Goal: Task Accomplishment & Management: Manage account settings

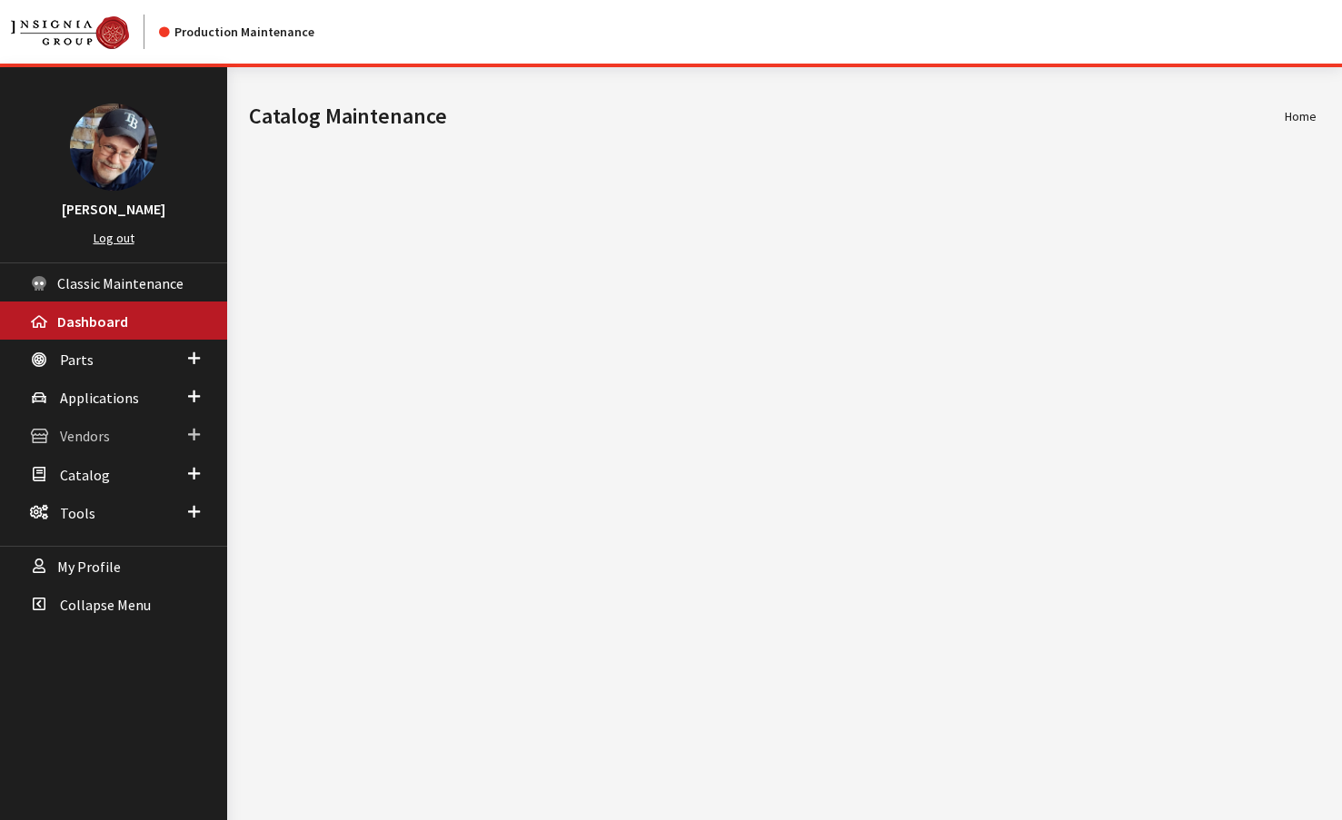
click at [85, 433] on span "Vendors" at bounding box center [85, 437] width 50 height 18
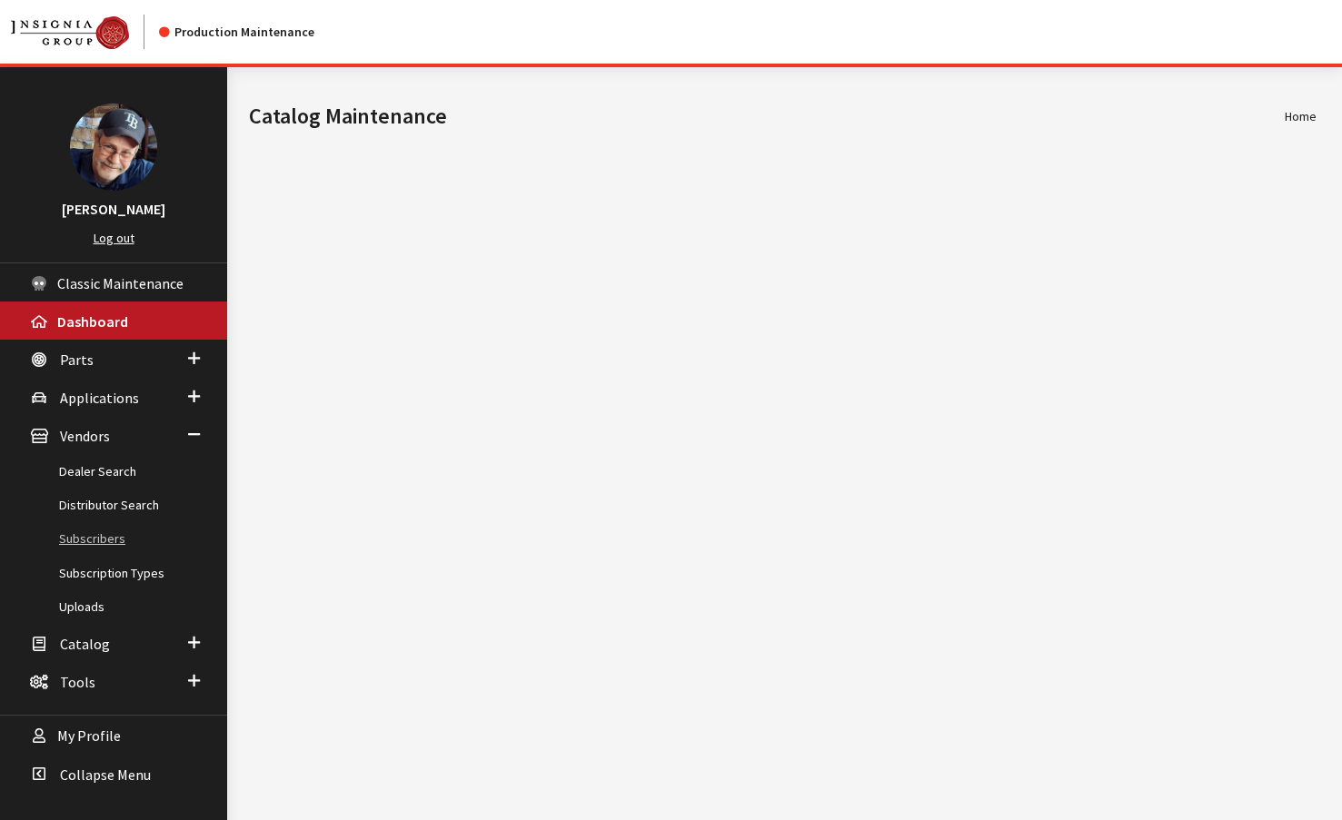
click at [105, 542] on link "Subscribers" at bounding box center [113, 539] width 227 height 34
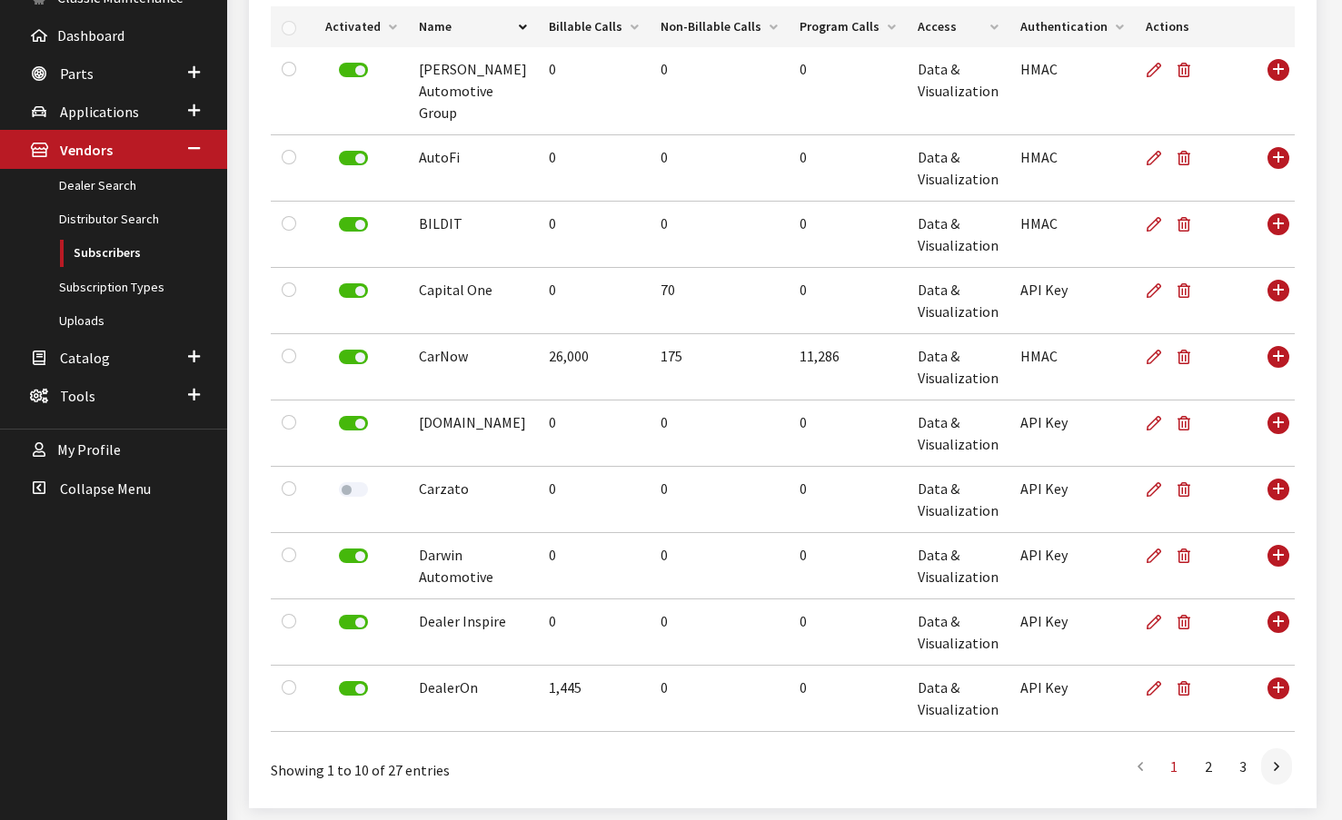
scroll to position [351, 0]
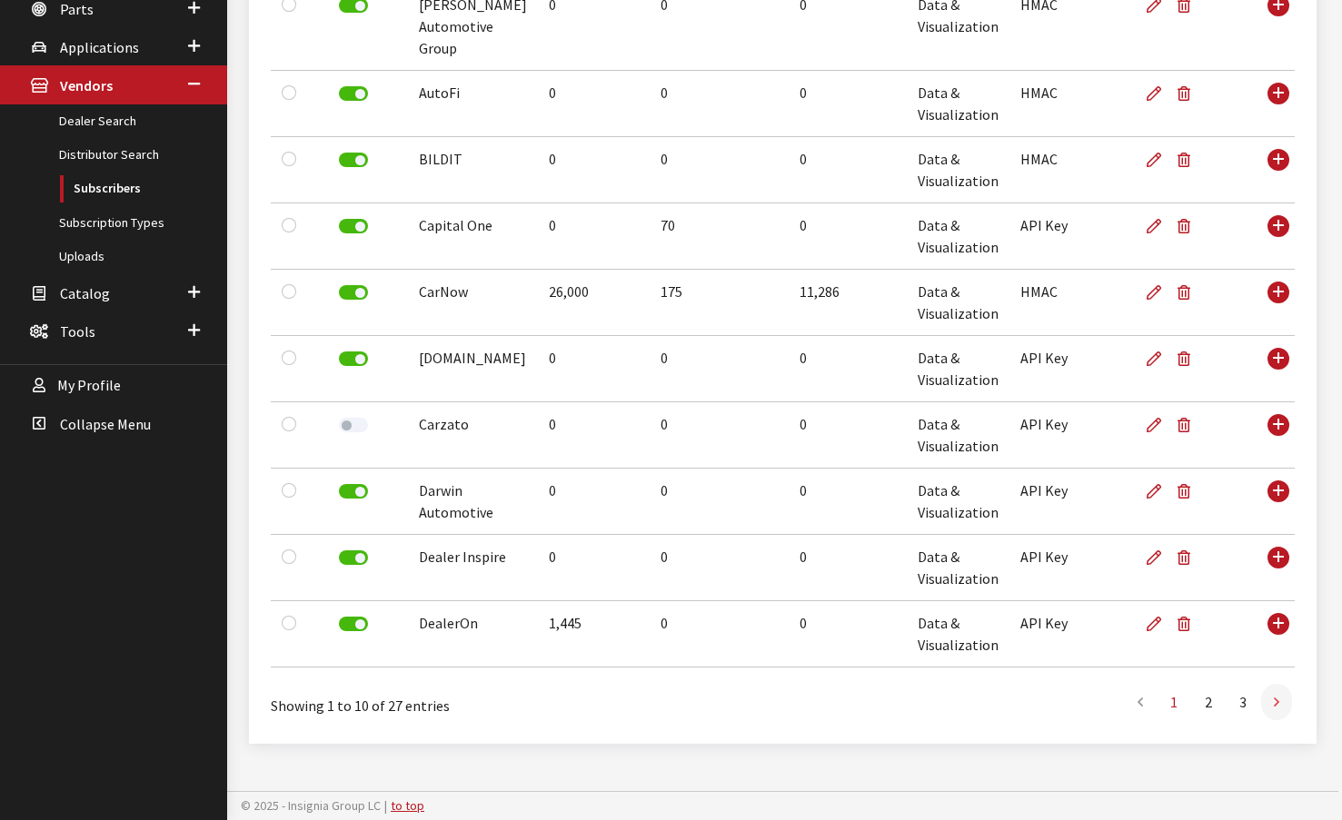
click at [1279, 706] on link at bounding box center [1276, 702] width 31 height 36
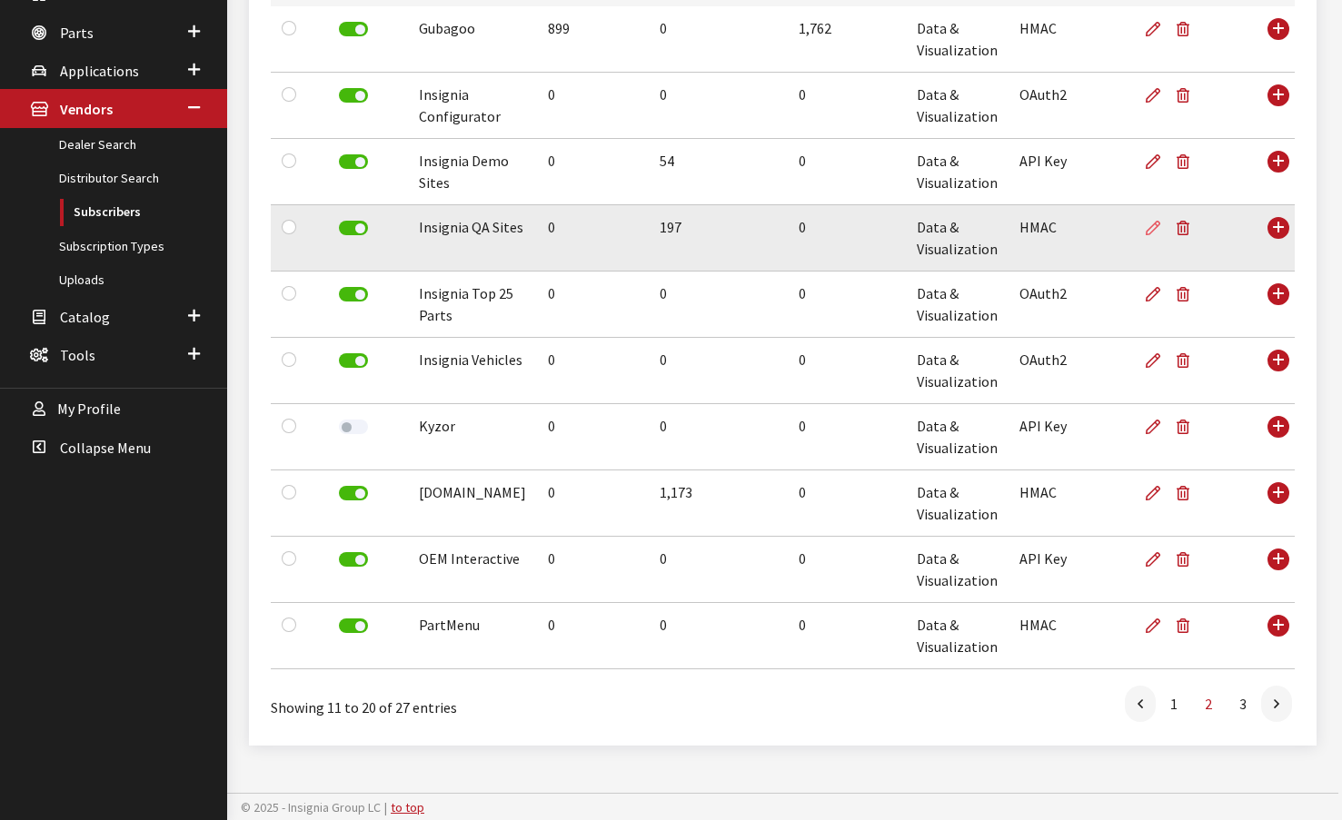
click at [1160, 226] on icon at bounding box center [1153, 229] width 15 height 15
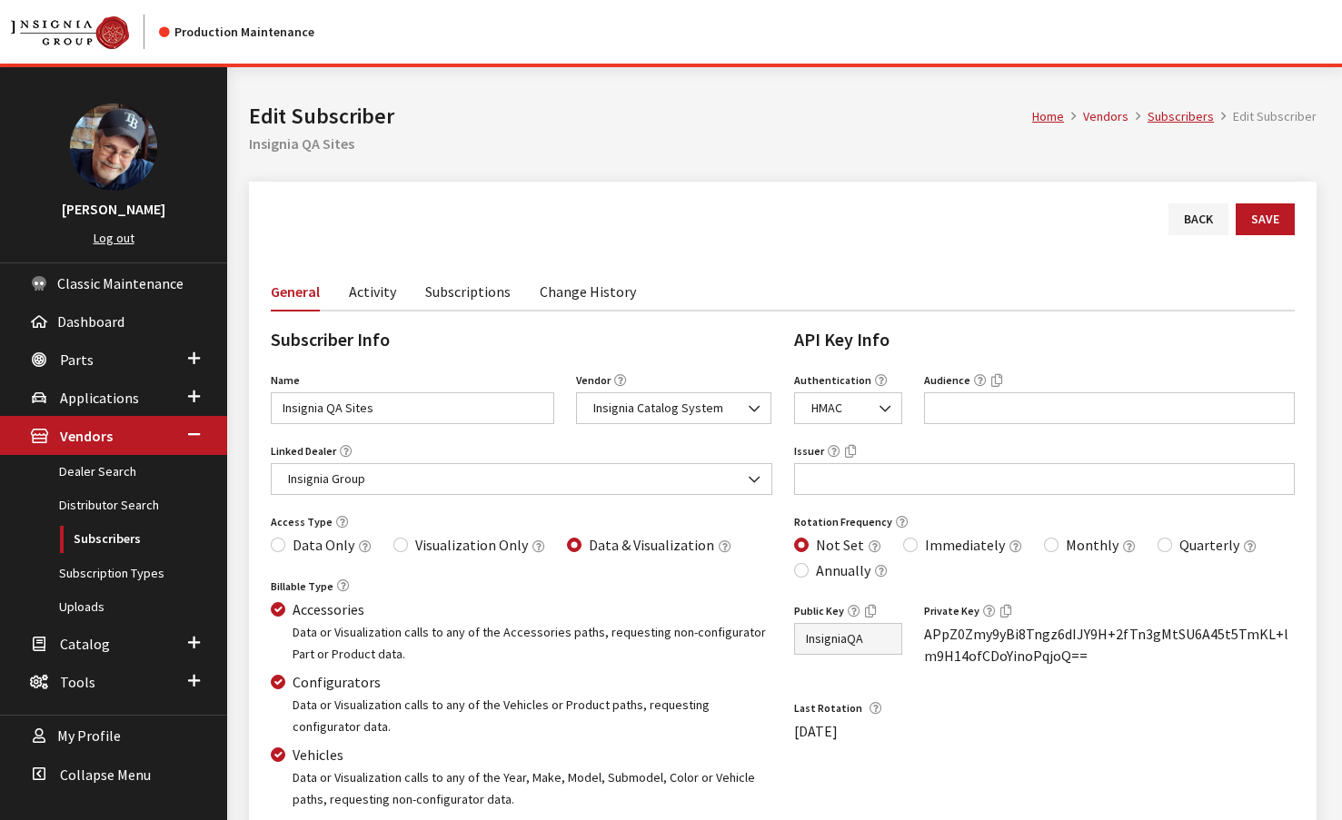
click at [1004, 610] on icon "button" at bounding box center [1005, 610] width 11 height 16
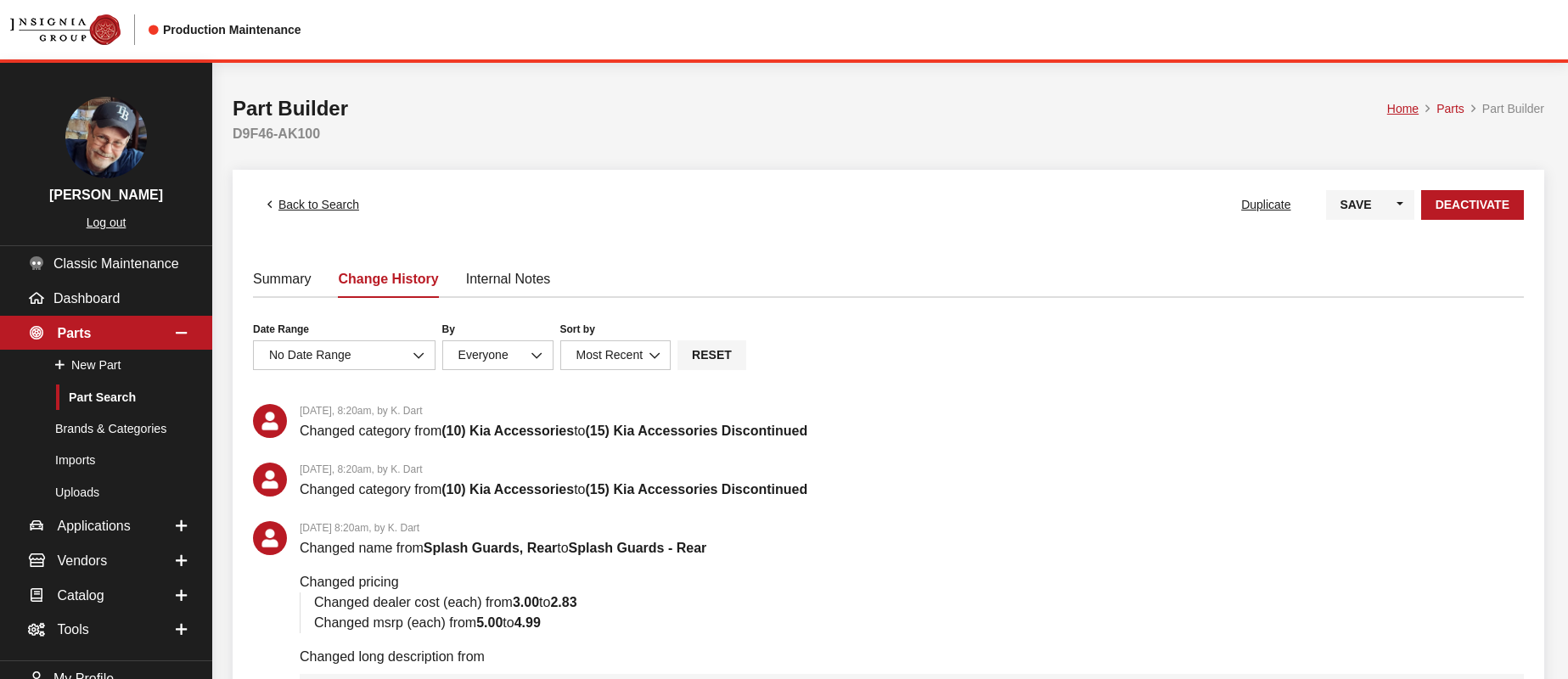
scroll to position [282, 0]
